Goal: Book appointment/travel/reservation

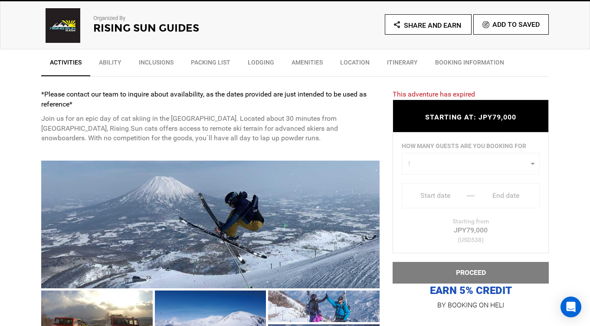
scroll to position [307, 0]
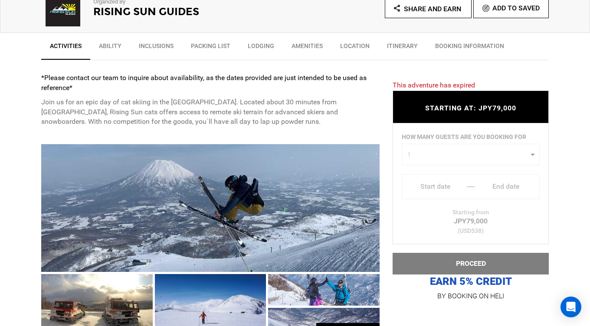
click at [473, 163] on div "HOW MANY GUESTS ARE YOU BOOKING FOR 1 0 1 2 3 4 5 0 1 2 3 4 5 Start date Start …" at bounding box center [470, 184] width 156 height 121
click at [515, 164] on div "HOW MANY GUESTS ARE YOU BOOKING FOR 1 0 1 2 3 4 5 0 1 2 3 4 5 Start date Start …" at bounding box center [470, 184] width 156 height 121
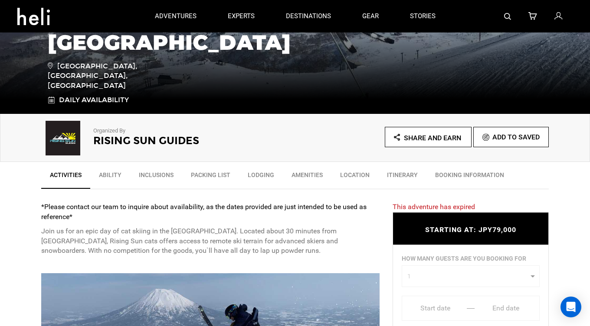
scroll to position [0, 0]
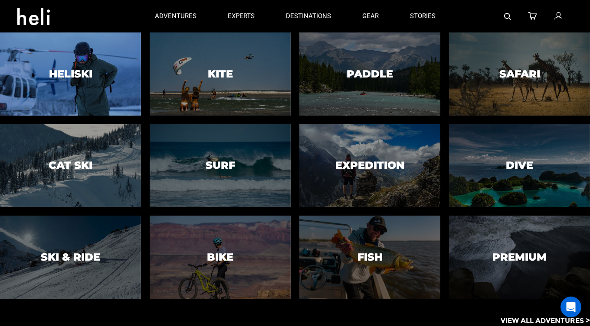
click at [97, 68] on div at bounding box center [71, 74] width 144 height 85
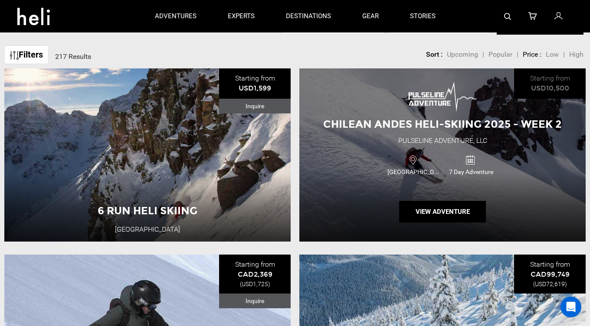
scroll to position [134, 0]
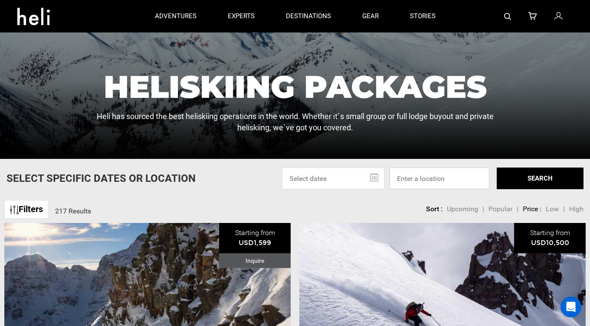
click at [413, 179] on input at bounding box center [439, 179] width 100 height 22
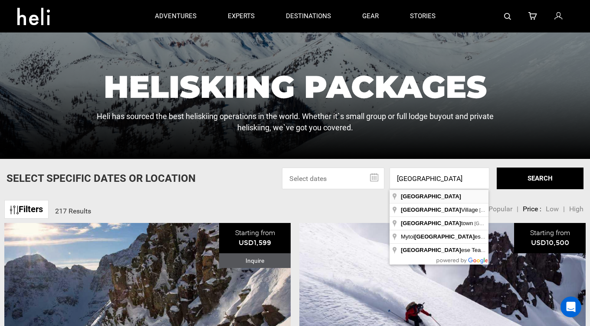
type input "[GEOGRAPHIC_DATA]"
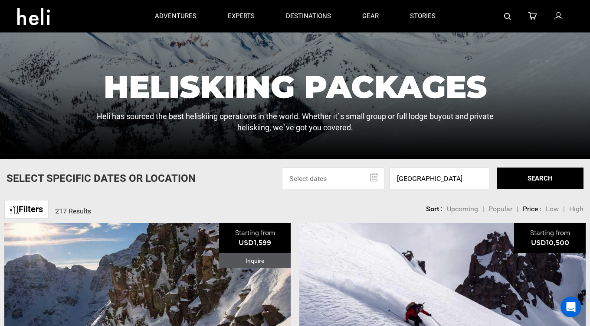
click at [509, 186] on button "SEARCH" at bounding box center [539, 179] width 87 height 22
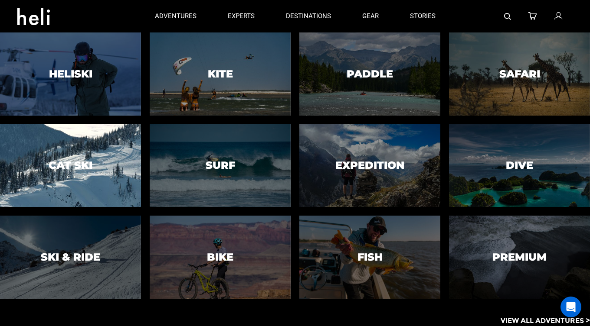
click at [88, 170] on h3 "Cat Ski" at bounding box center [71, 165] width 44 height 11
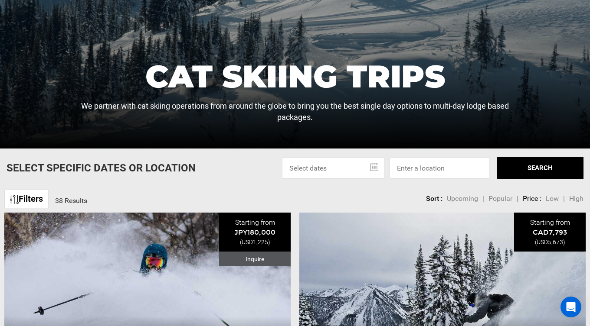
scroll to position [150, 0]
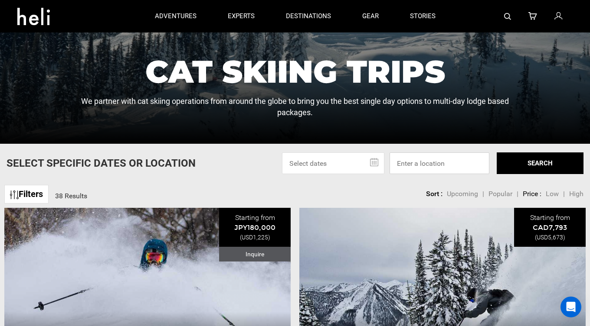
click at [430, 157] on input at bounding box center [439, 164] width 100 height 22
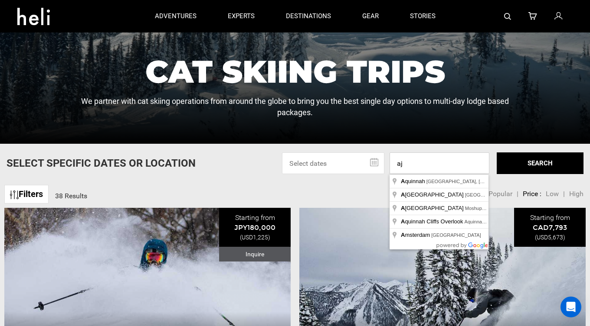
type input "a"
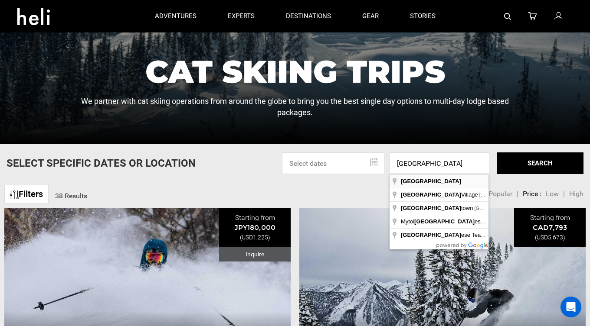
type input "[GEOGRAPHIC_DATA]"
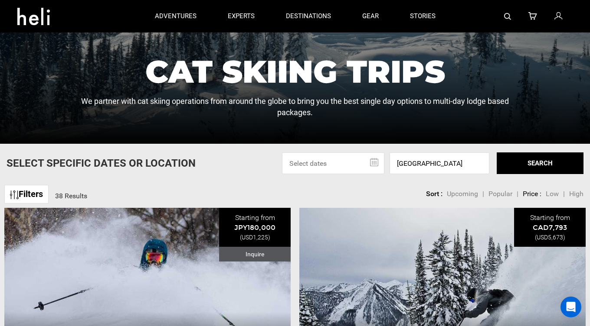
click at [532, 163] on button "SEARCH" at bounding box center [539, 164] width 87 height 22
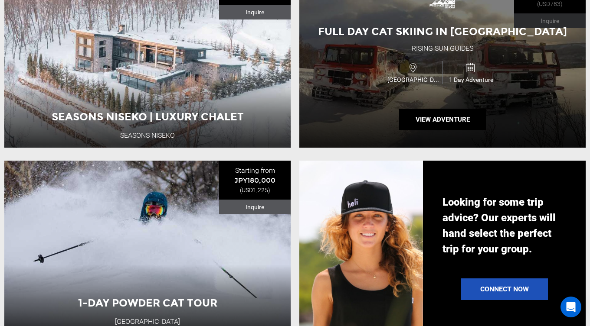
scroll to position [768, 0]
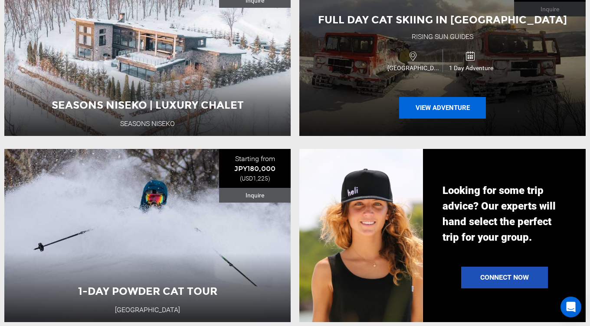
click at [430, 106] on button "View Adventure" at bounding box center [442, 108] width 87 height 22
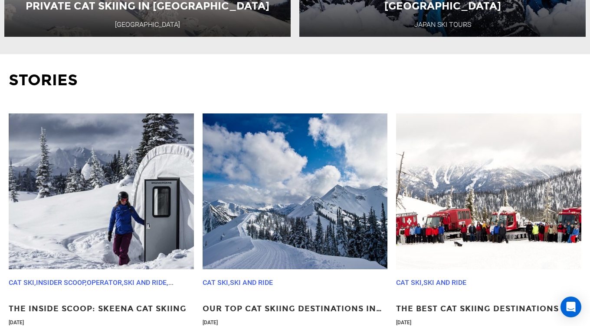
scroll to position [1238, 0]
